Goal: Task Accomplishment & Management: Use online tool/utility

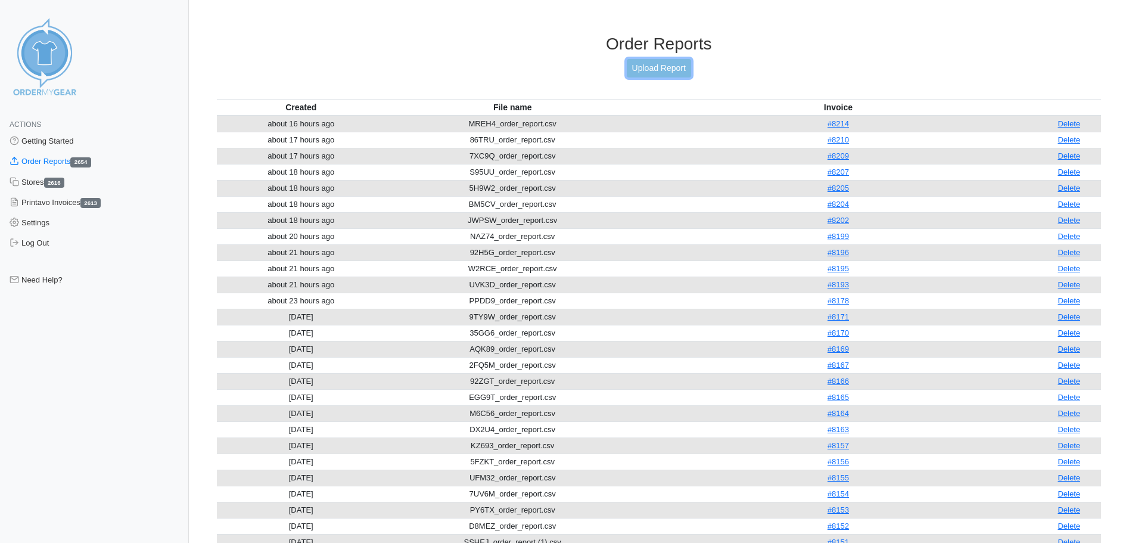
click at [671, 67] on link "Upload Report" at bounding box center [659, 68] width 64 height 18
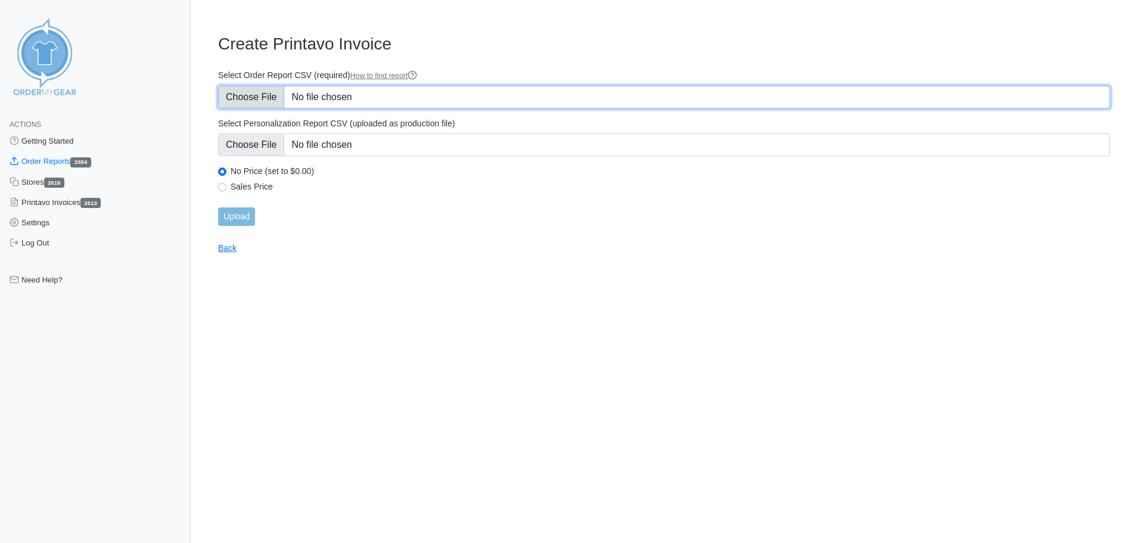
click at [369, 97] on input "Select Order Report CSV (required) How to find report" at bounding box center [664, 97] width 892 height 23
type input "C:\fakepath\Q6BFC_order_report.csv"
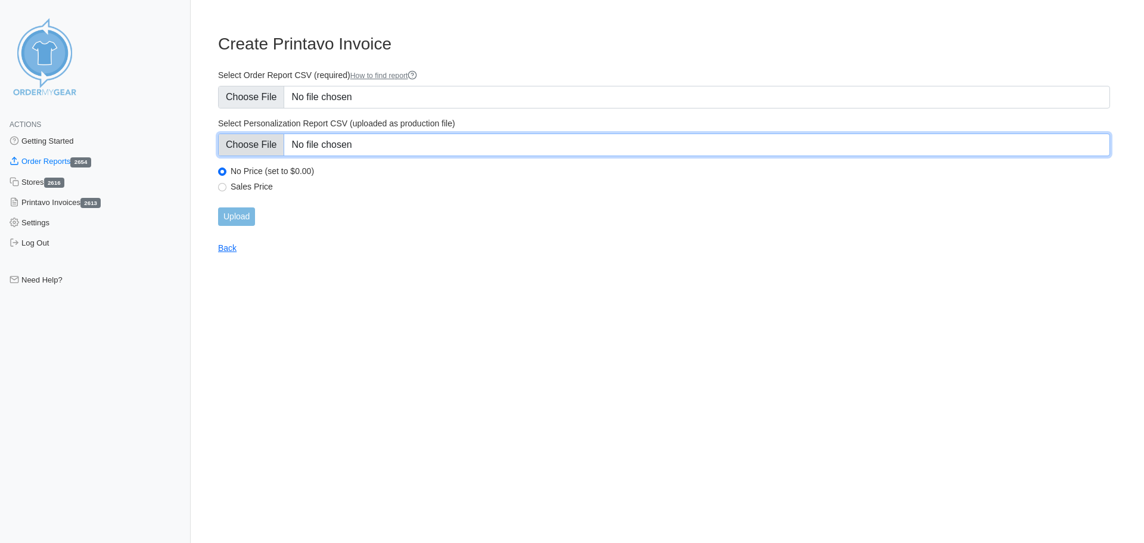
click at [413, 140] on input "Select Personalization Report CSV (uploaded as production file)" at bounding box center [664, 144] width 892 height 23
type input "C:\fakepath\Q6BFC_personalization_report.csv"
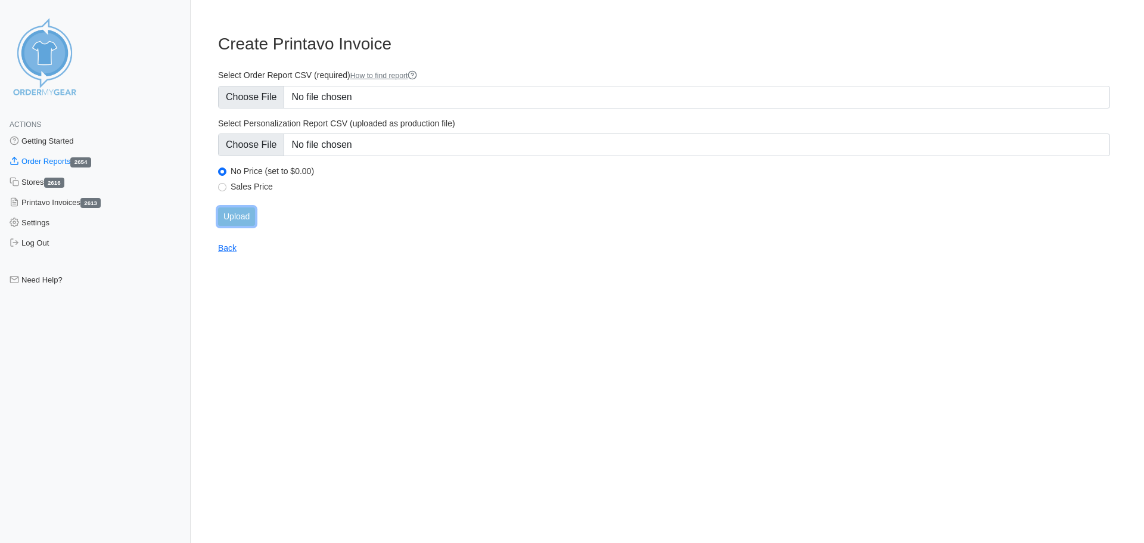
click at [247, 215] on input "Upload" at bounding box center [236, 216] width 37 height 18
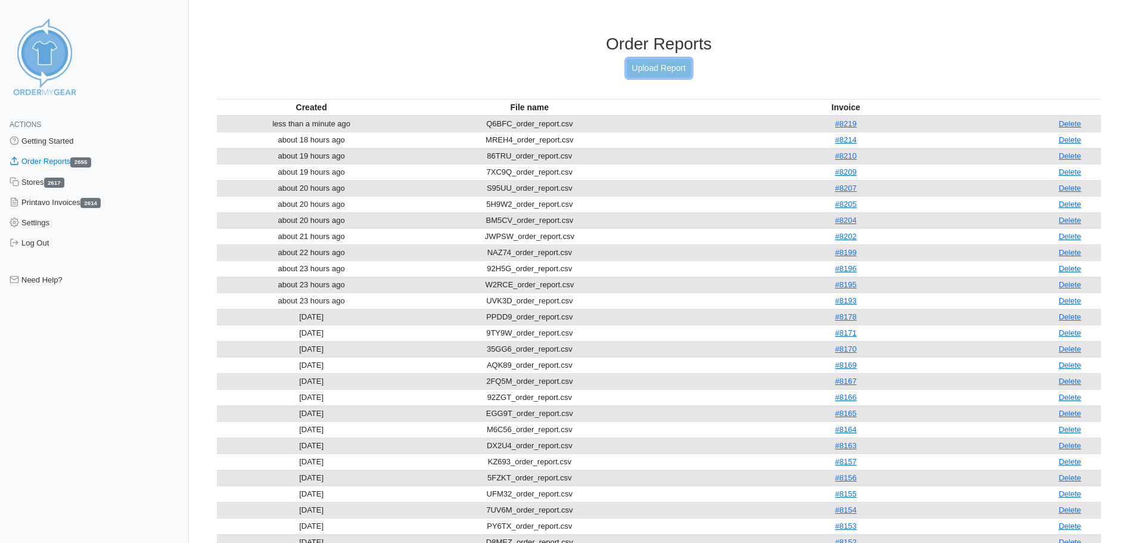
click at [635, 76] on link "Upload Report" at bounding box center [659, 68] width 64 height 18
click at [657, 74] on link "Upload Report" at bounding box center [659, 68] width 64 height 18
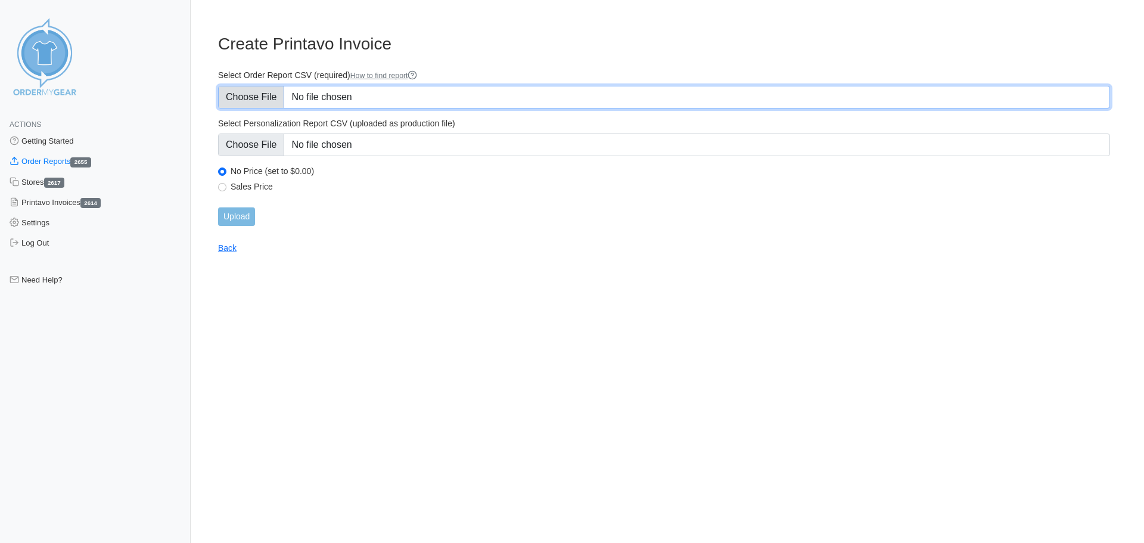
click at [308, 97] on input "Select Order Report CSV (required) How to find report" at bounding box center [664, 97] width 892 height 23
click at [264, 97] on input "Select Order Report CSV (required) How to find report" at bounding box center [664, 97] width 892 height 23
type input "C:\fakepath\32WT6_order_report.csv"
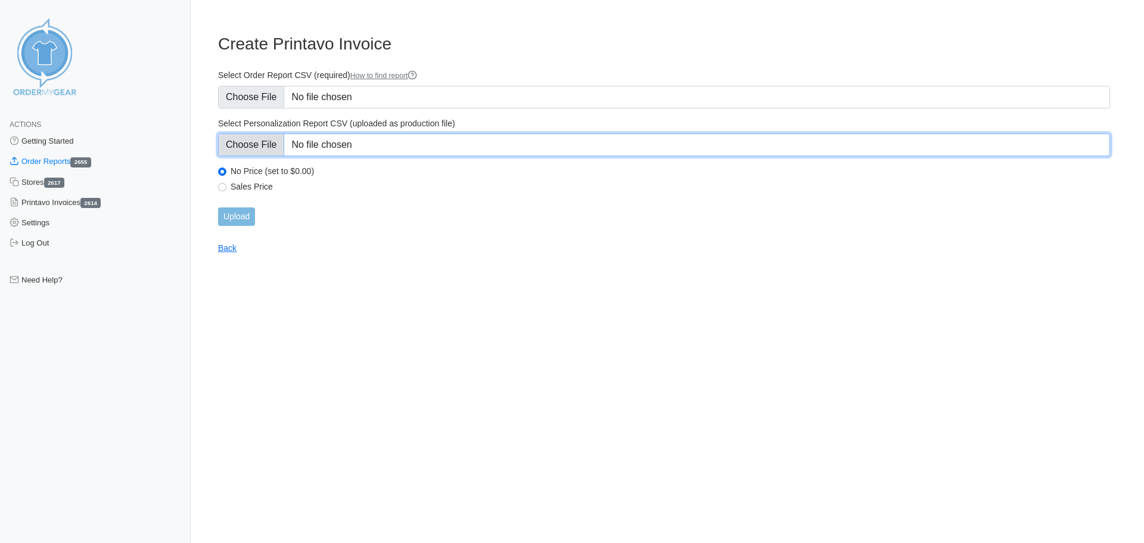
click at [439, 147] on input "Select Personalization Report CSV (uploaded as production file)" at bounding box center [664, 144] width 892 height 23
type input "C:\fakepath\32WT6_personalization_report.csv"
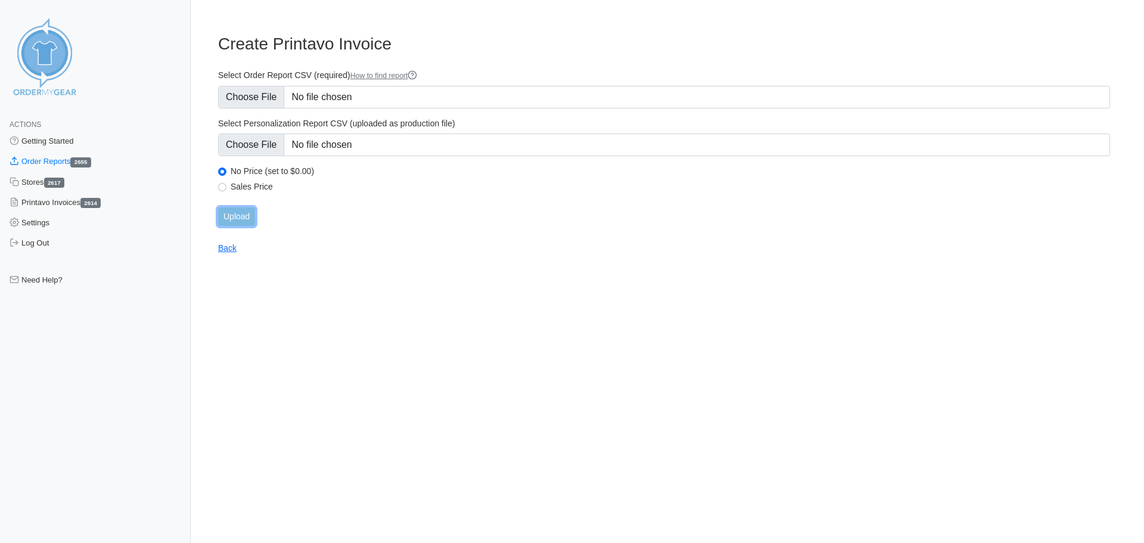
click at [234, 214] on input "Upload" at bounding box center [236, 216] width 37 height 18
